Goal: Transaction & Acquisition: Purchase product/service

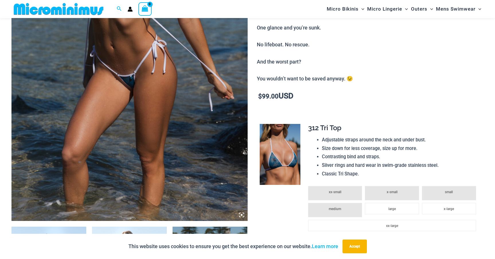
scroll to position [187, 0]
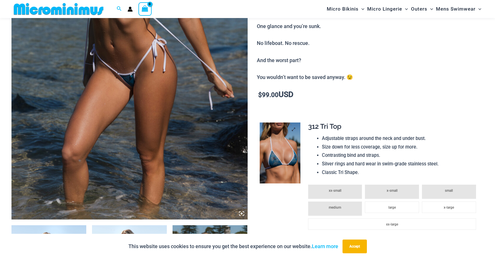
click at [279, 150] on img at bounding box center [280, 153] width 41 height 61
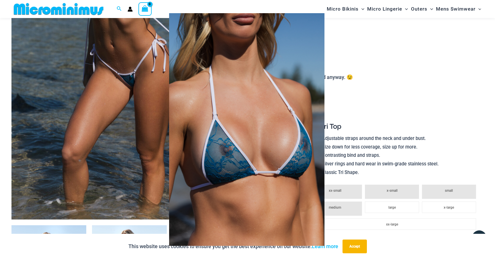
click at [367, 99] on div at bounding box center [247, 129] width 495 height 259
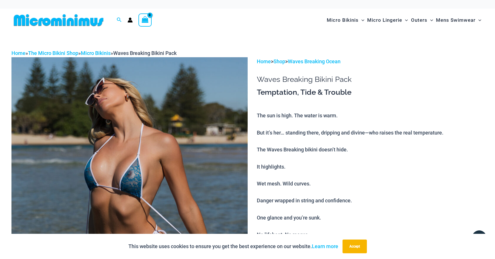
scroll to position [0, 0]
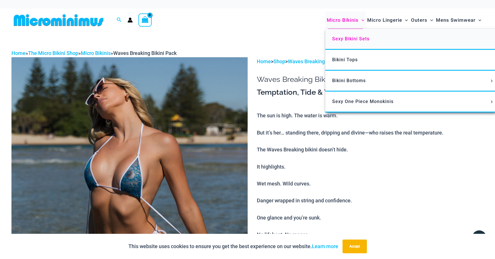
click at [350, 38] on span "Sexy Bikini Sets" at bounding box center [350, 38] width 37 height 5
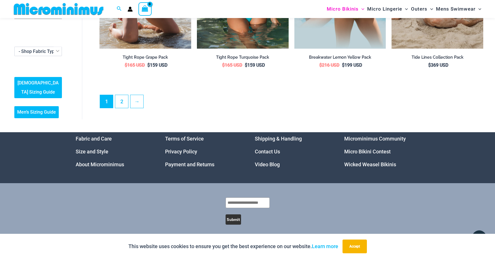
scroll to position [1402, 0]
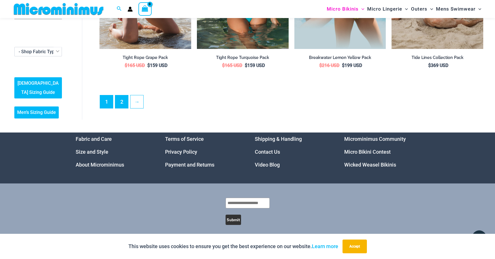
click at [120, 99] on link "2" at bounding box center [121, 101] width 13 height 13
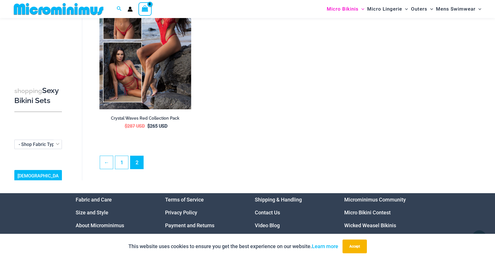
scroll to position [273, 0]
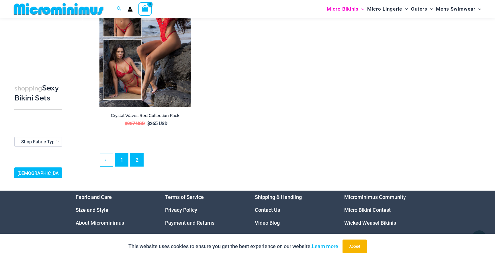
click at [124, 158] on link "1" at bounding box center [121, 160] width 13 height 13
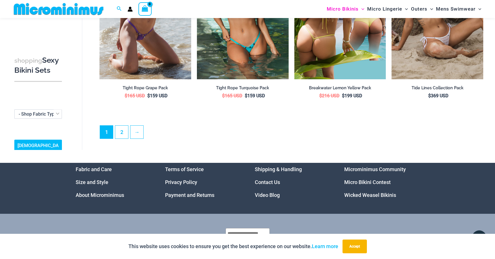
scroll to position [1372, 0]
